Goal: Task Accomplishment & Management: Manage account settings

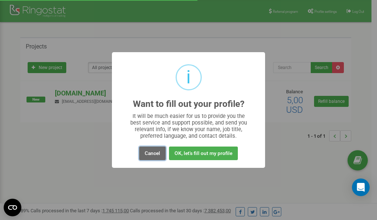
click at [151, 152] on button "Cancel" at bounding box center [152, 154] width 26 height 14
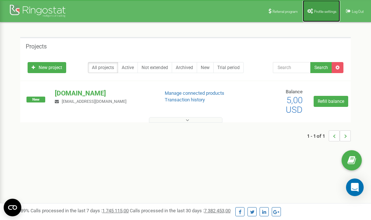
click at [320, 10] on span "Profile settings" at bounding box center [325, 12] width 22 height 4
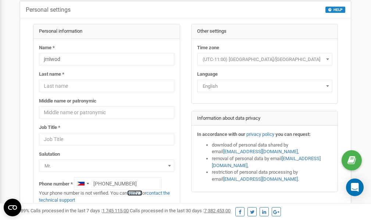
click at [142, 193] on link "verify it" at bounding box center [134, 194] width 15 height 6
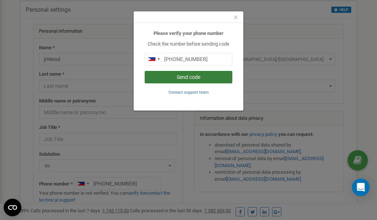
click at [187, 78] on button "Send code" at bounding box center [189, 77] width 88 height 13
